Goal: Information Seeking & Learning: Compare options

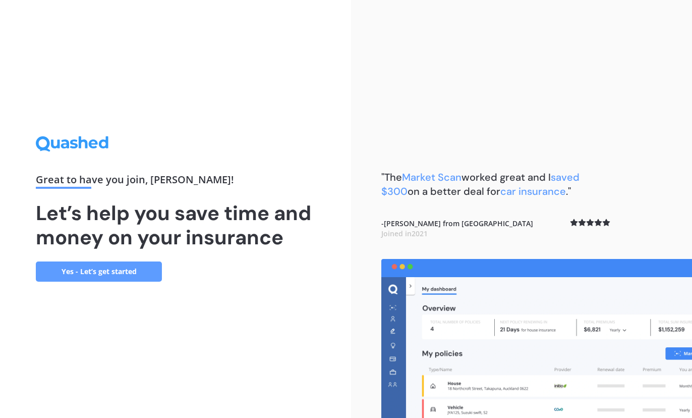
click at [96, 271] on link "Yes - Let’s get started" at bounding box center [99, 271] width 126 height 20
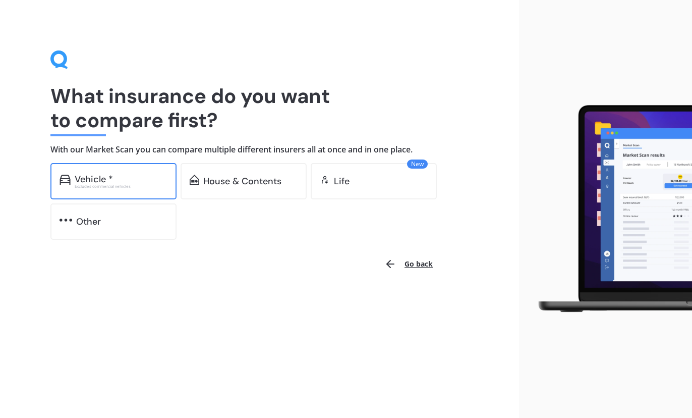
click at [122, 184] on div "Excludes commercial vehicles" at bounding box center [121, 186] width 93 height 4
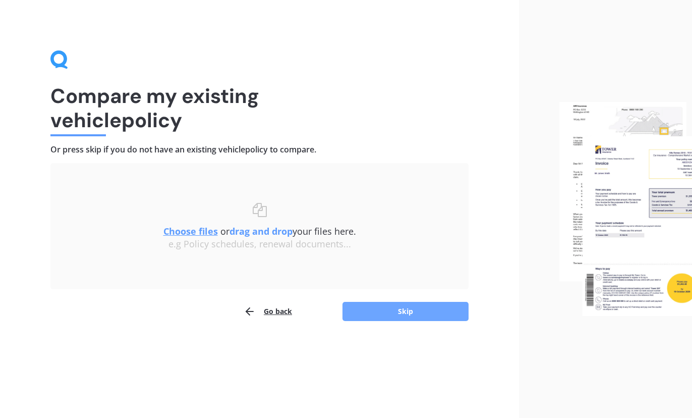
click at [400, 312] on button "Skip" at bounding box center [406, 311] width 126 height 19
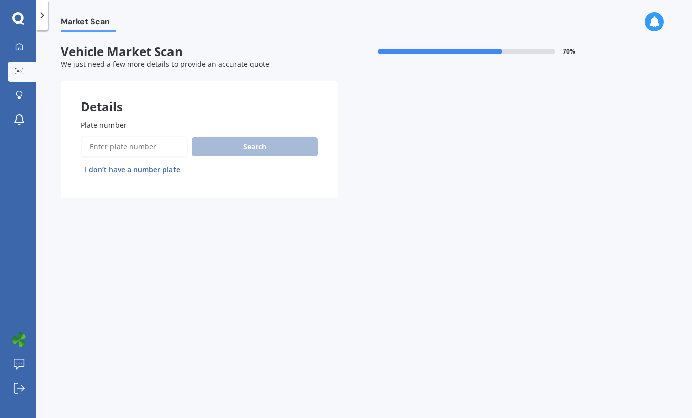
click at [128, 146] on input "Plate number" at bounding box center [134, 146] width 107 height 21
type input "KNC584"
click at [235, 154] on button "Search" at bounding box center [255, 146] width 126 height 19
